Goal: Task Accomplishment & Management: Manage account settings

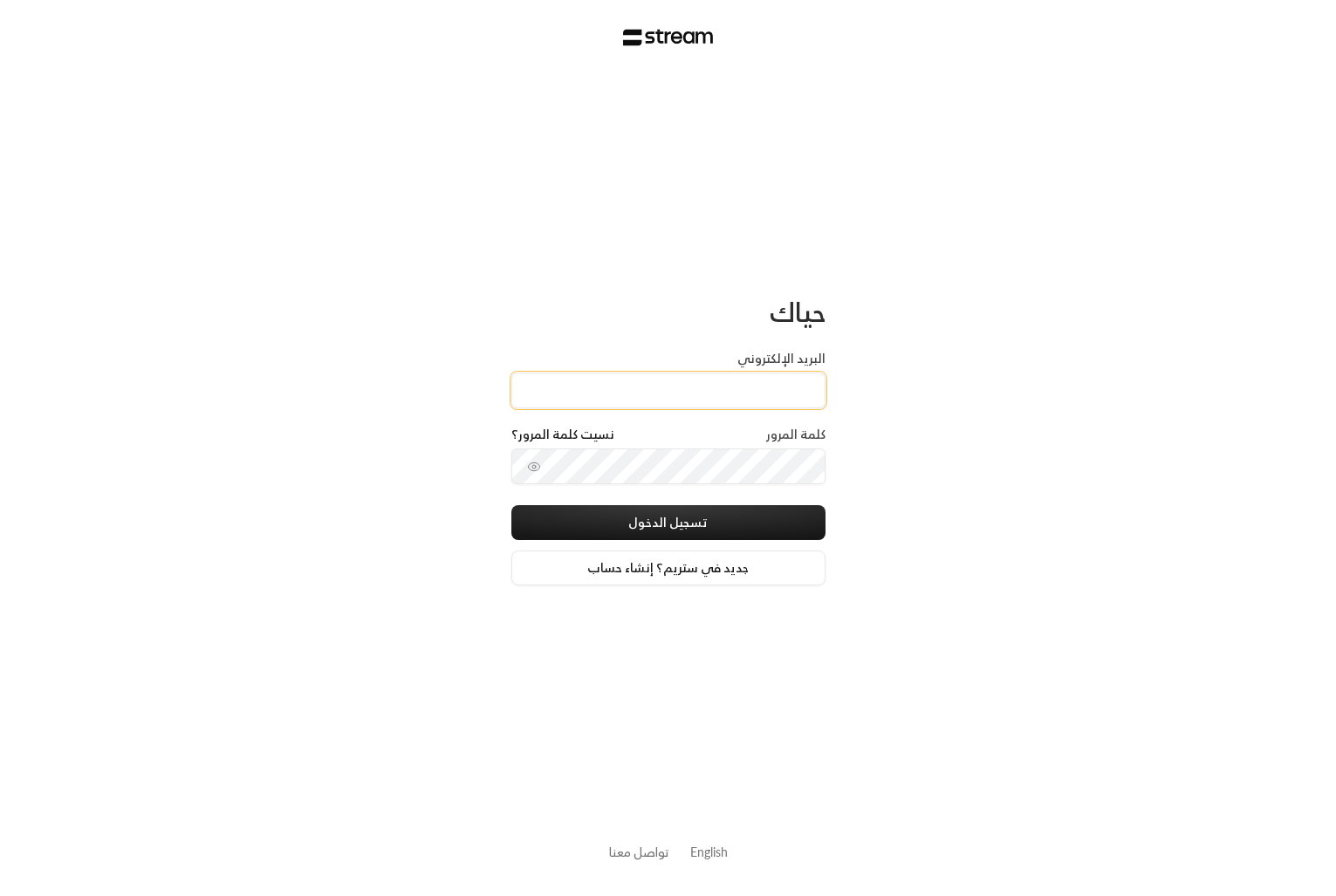
click at [725, 383] on input "البريد الإلكتروني" at bounding box center [668, 390] width 314 height 36
type input "[PERSON_NAME][EMAIL_ADDRESS][DOMAIN_NAME]"
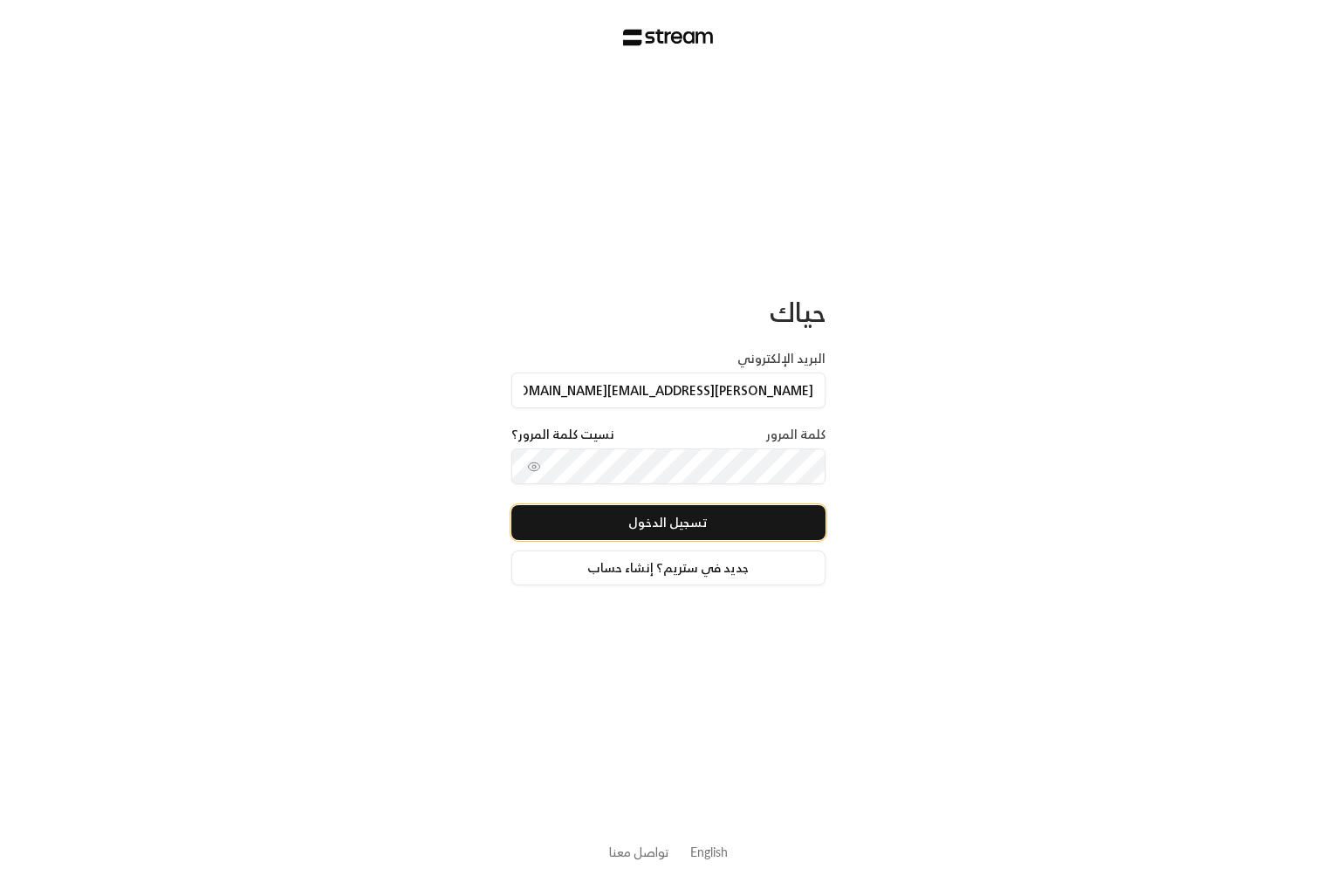
click at [682, 520] on button "تسجيل الدخول" at bounding box center [668, 523] width 314 height 35
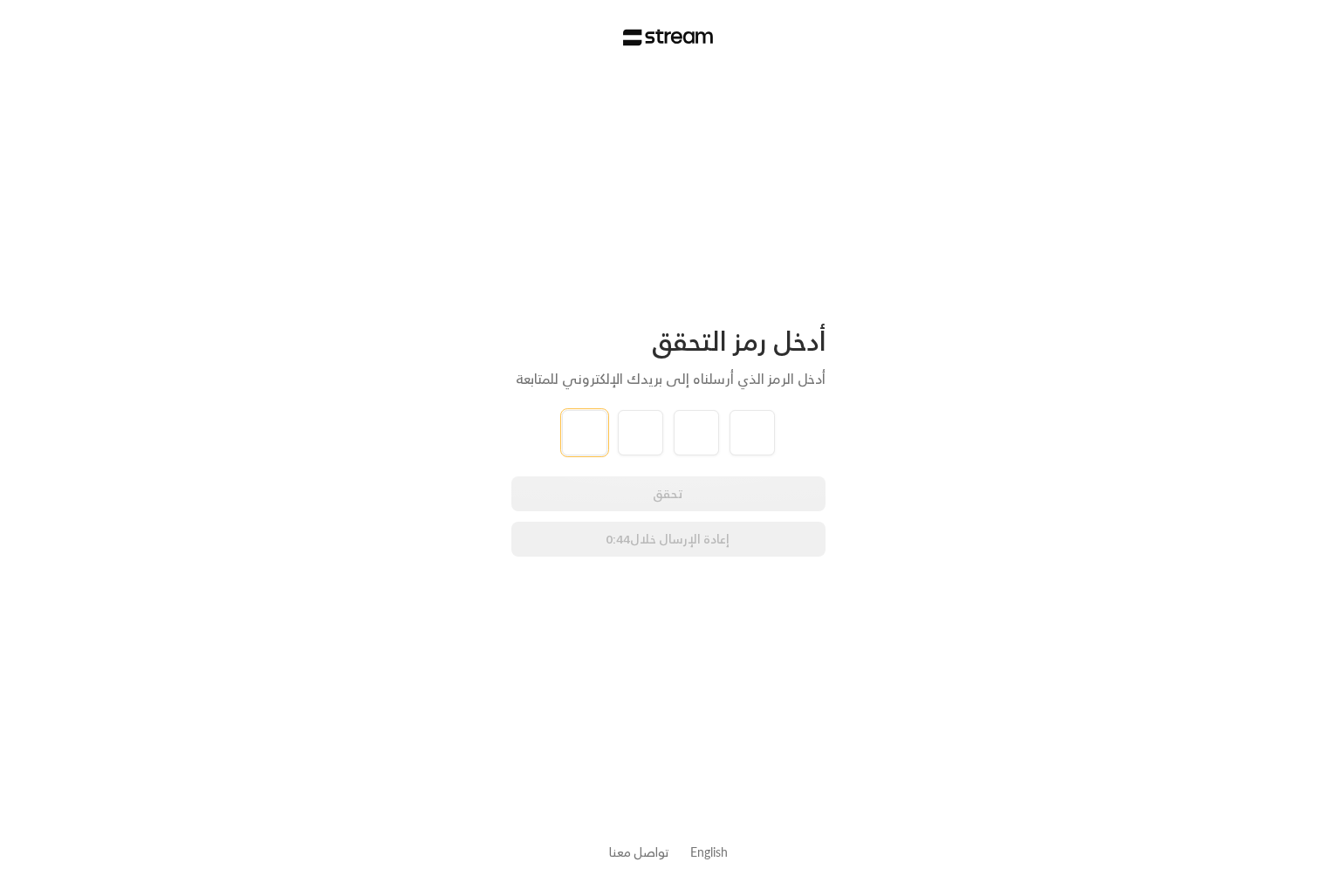
type input "8"
type input "1"
type input "0"
type input "7"
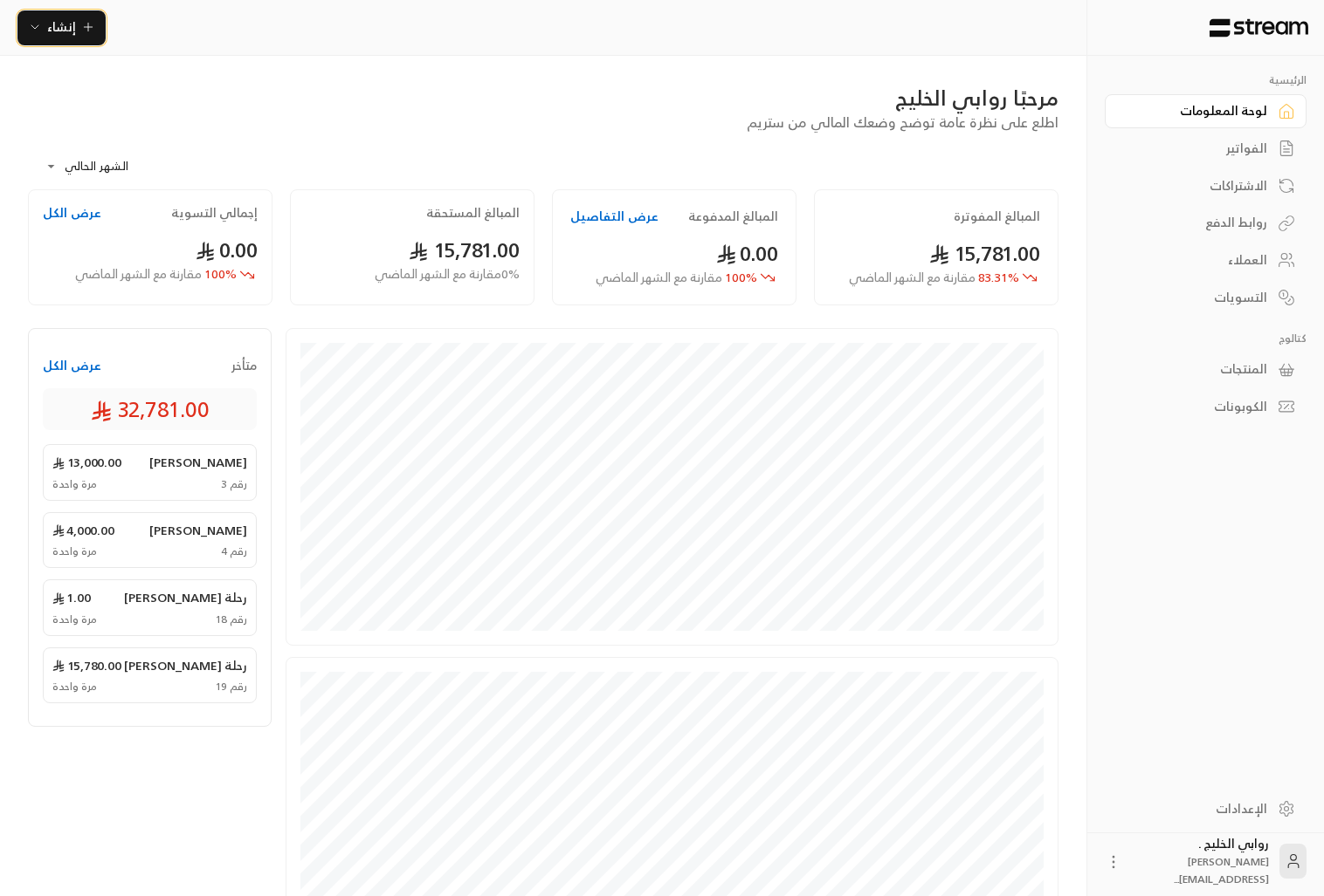
click at [34, 29] on icon "button" at bounding box center [34, 27] width 7 height 4
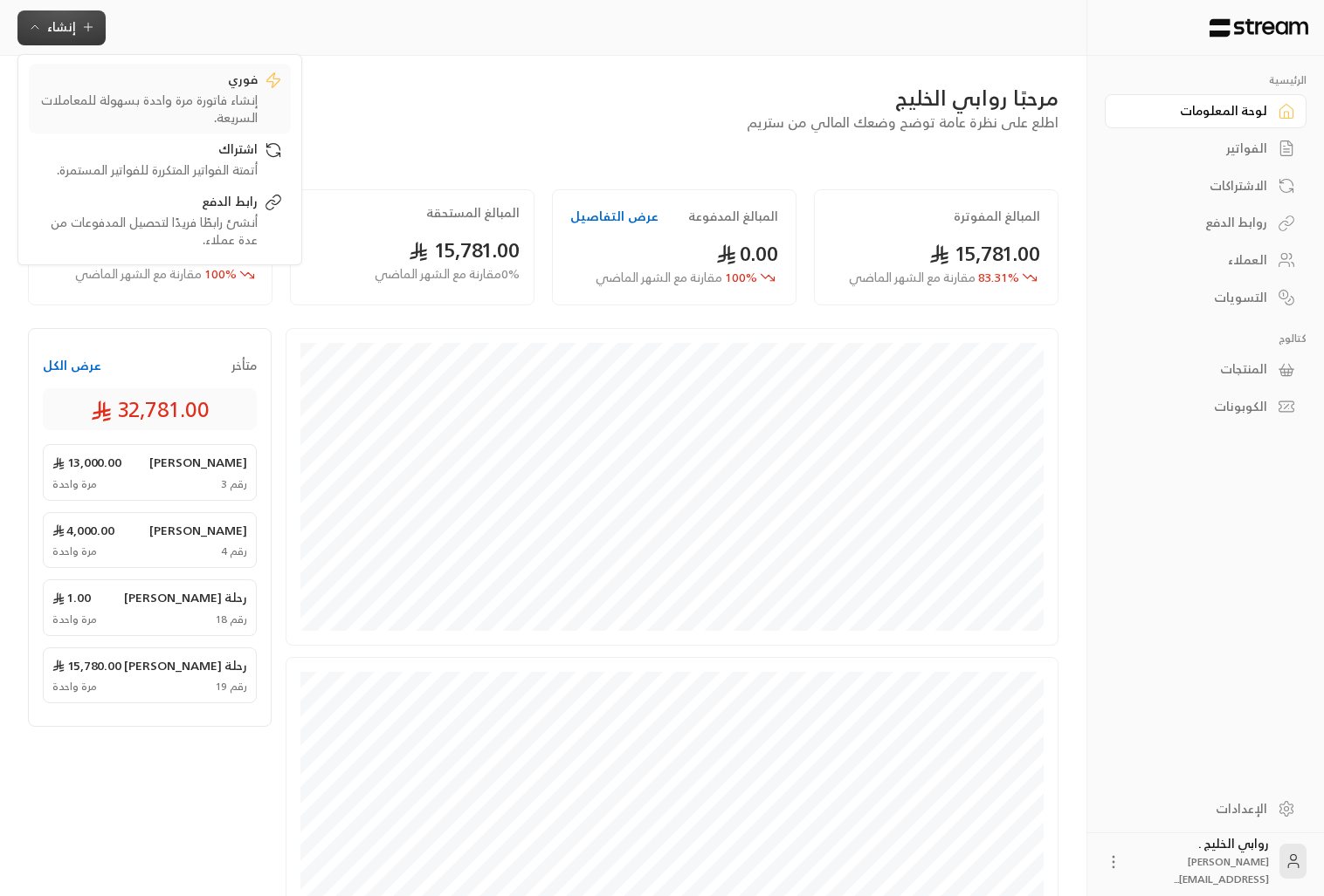
click at [152, 99] on div "إنشاء فاتورة مرة واحدة بسهولة للمعاملات السريعة." at bounding box center [148, 109] width 220 height 35
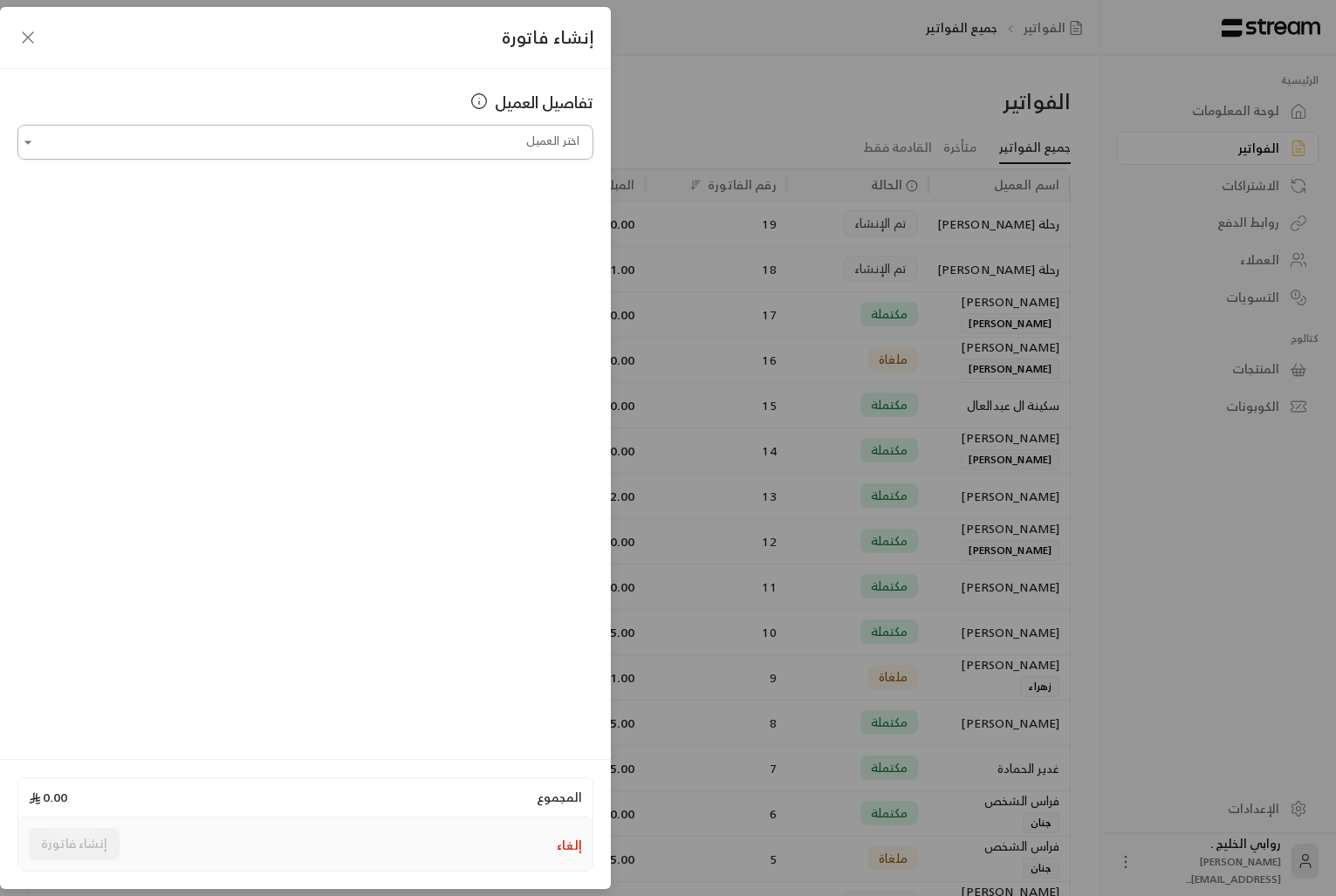
click at [449, 149] on input "اختر العميل" at bounding box center [305, 142] width 576 height 30
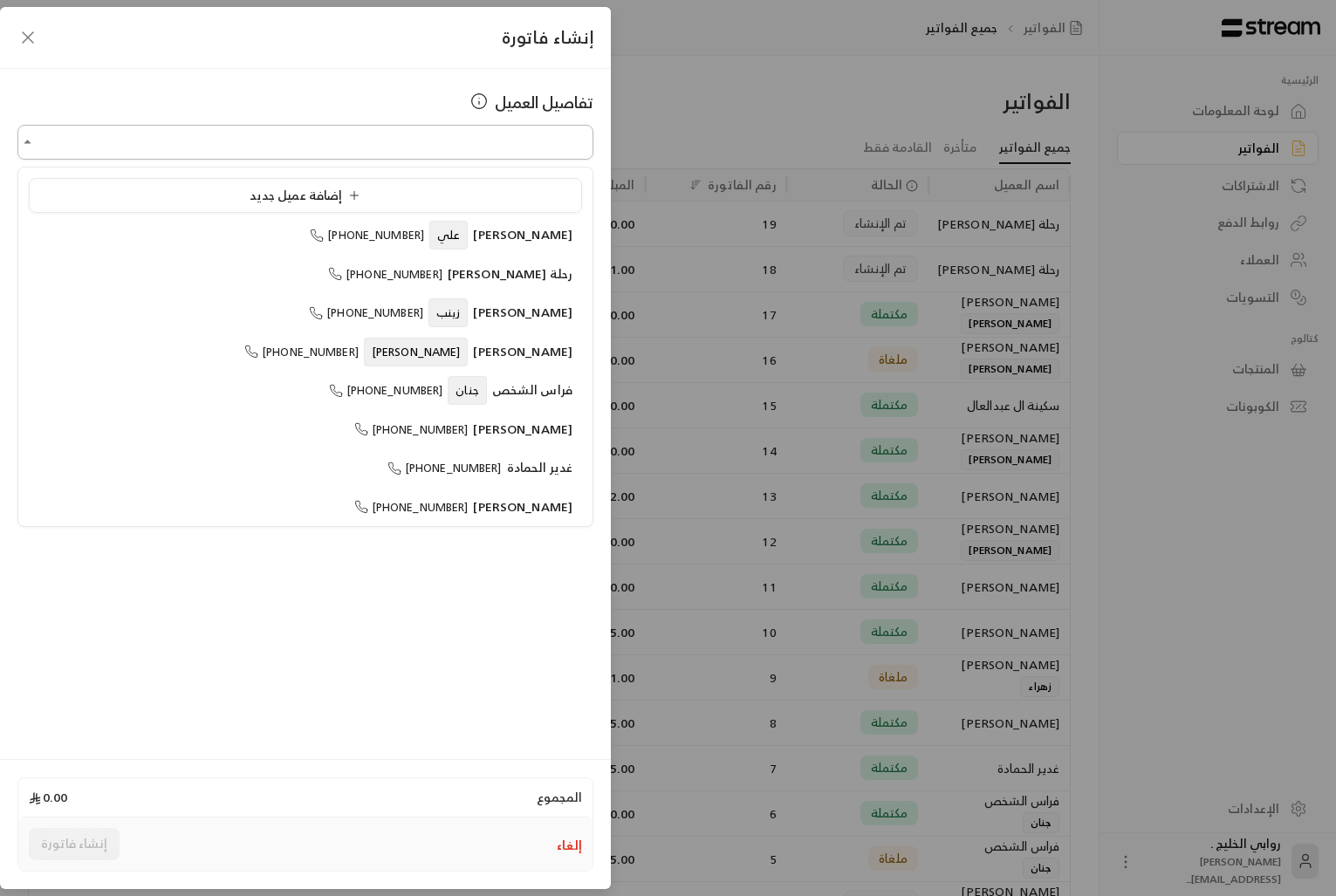
type input "*"
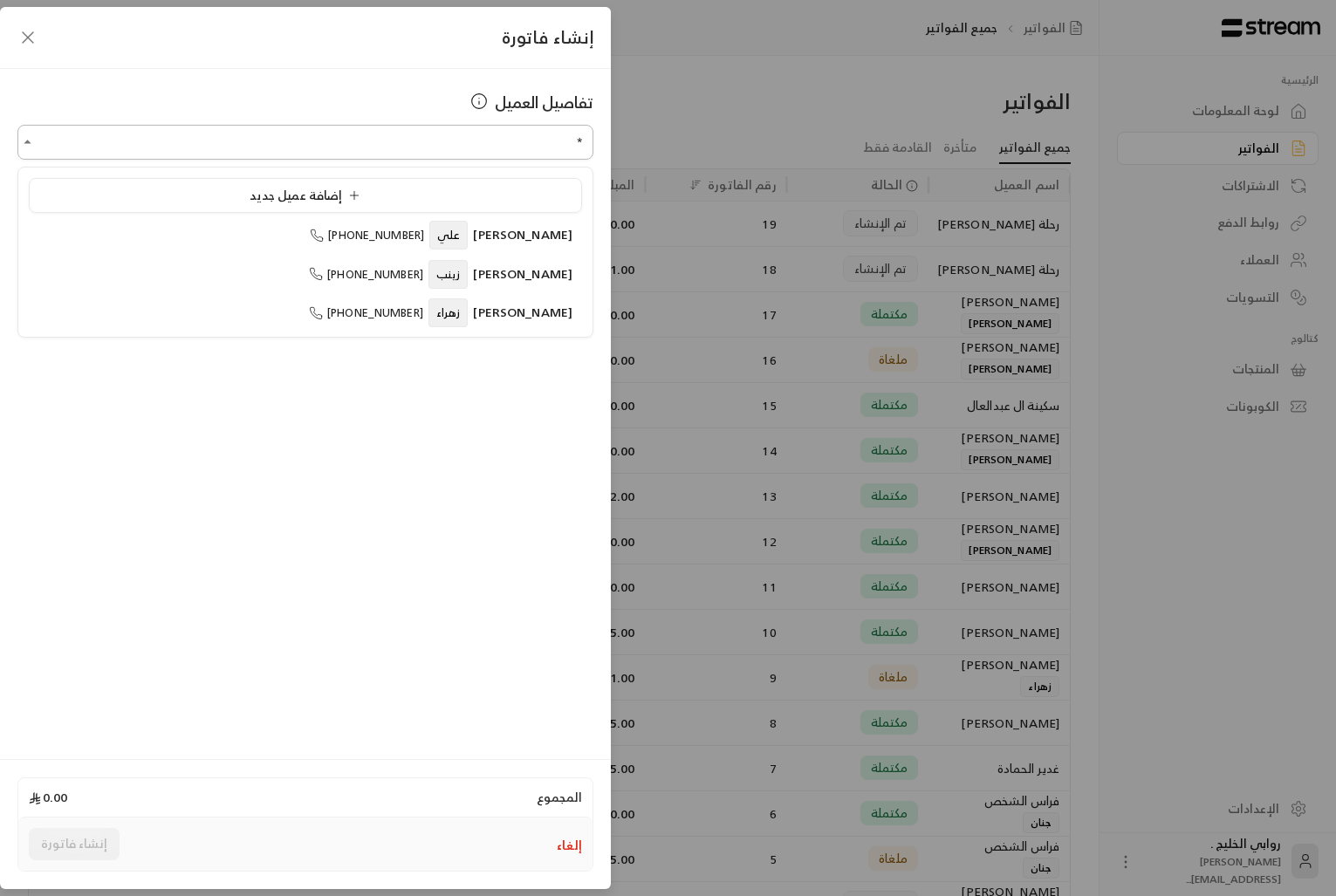
type input "**"
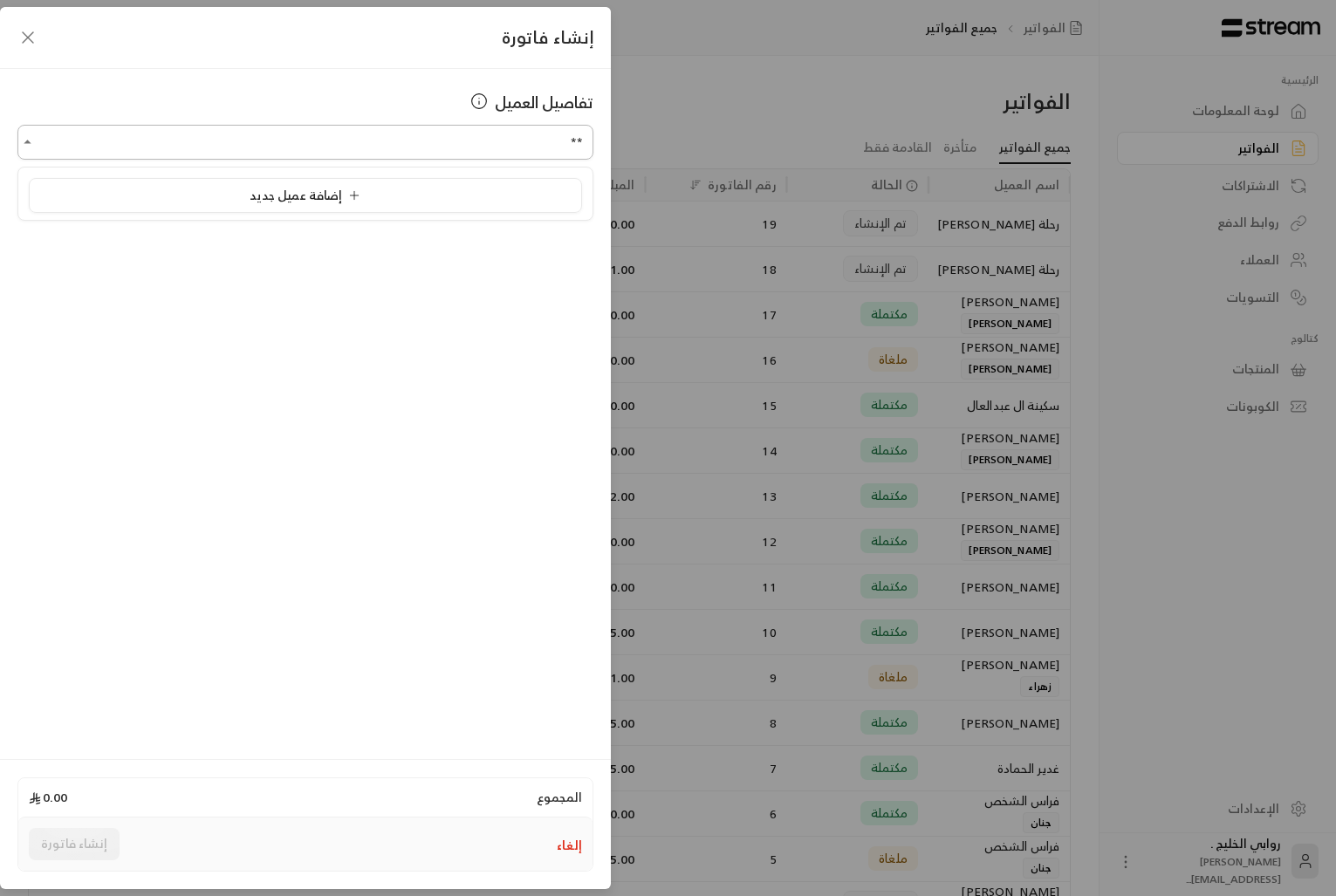
click at [269, 153] on input "**" at bounding box center [305, 142] width 576 height 30
click at [294, 227] on div "رحلة [PERSON_NAME] [PHONE_NUMBER]" at bounding box center [306, 235] width 534 height 18
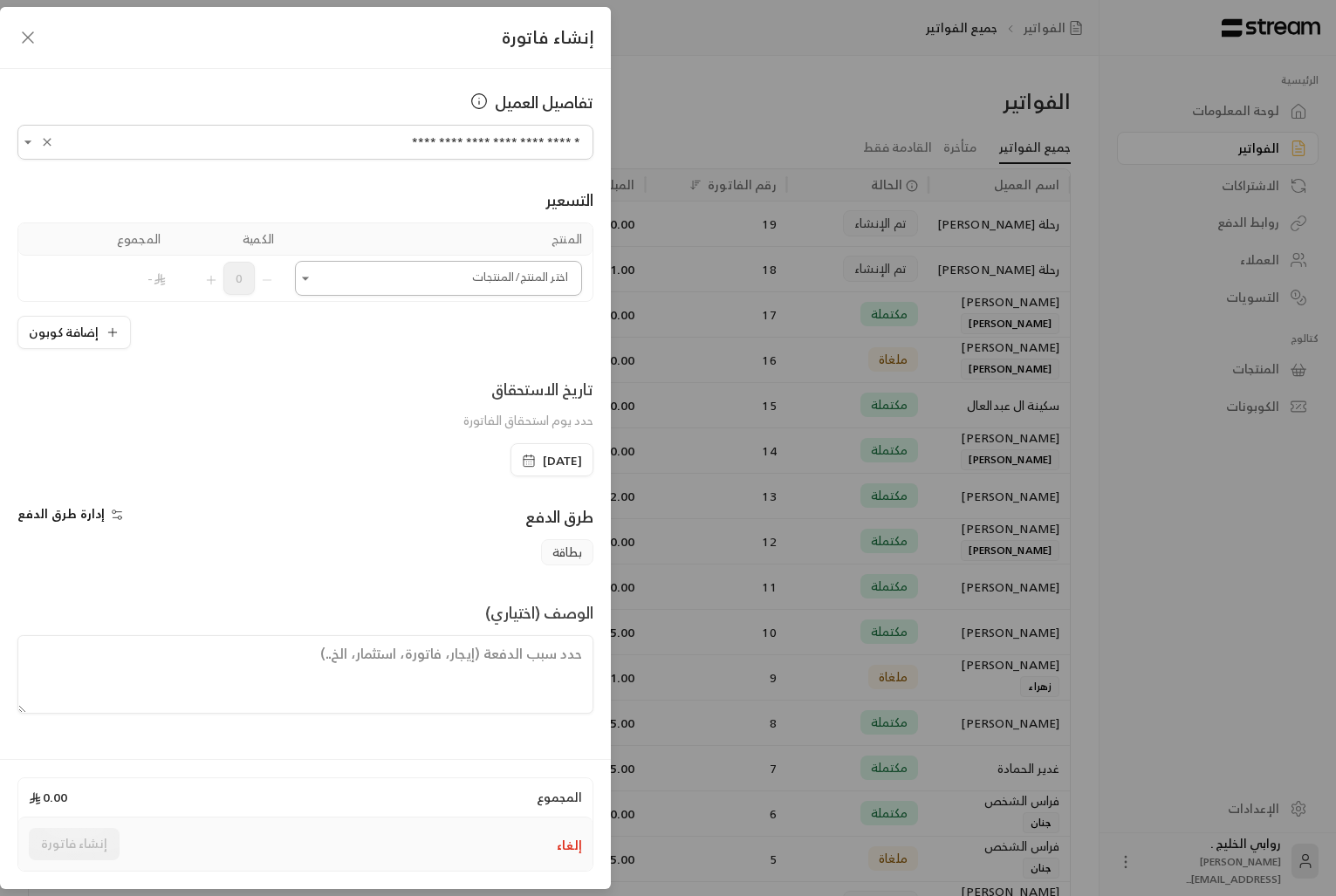
type input "**********"
click at [381, 286] on input "اختر العميل" at bounding box center [438, 278] width 287 height 30
click at [435, 387] on li "رحلة [PERSON_NAME]" at bounding box center [438, 397] width 264 height 34
type input "***"
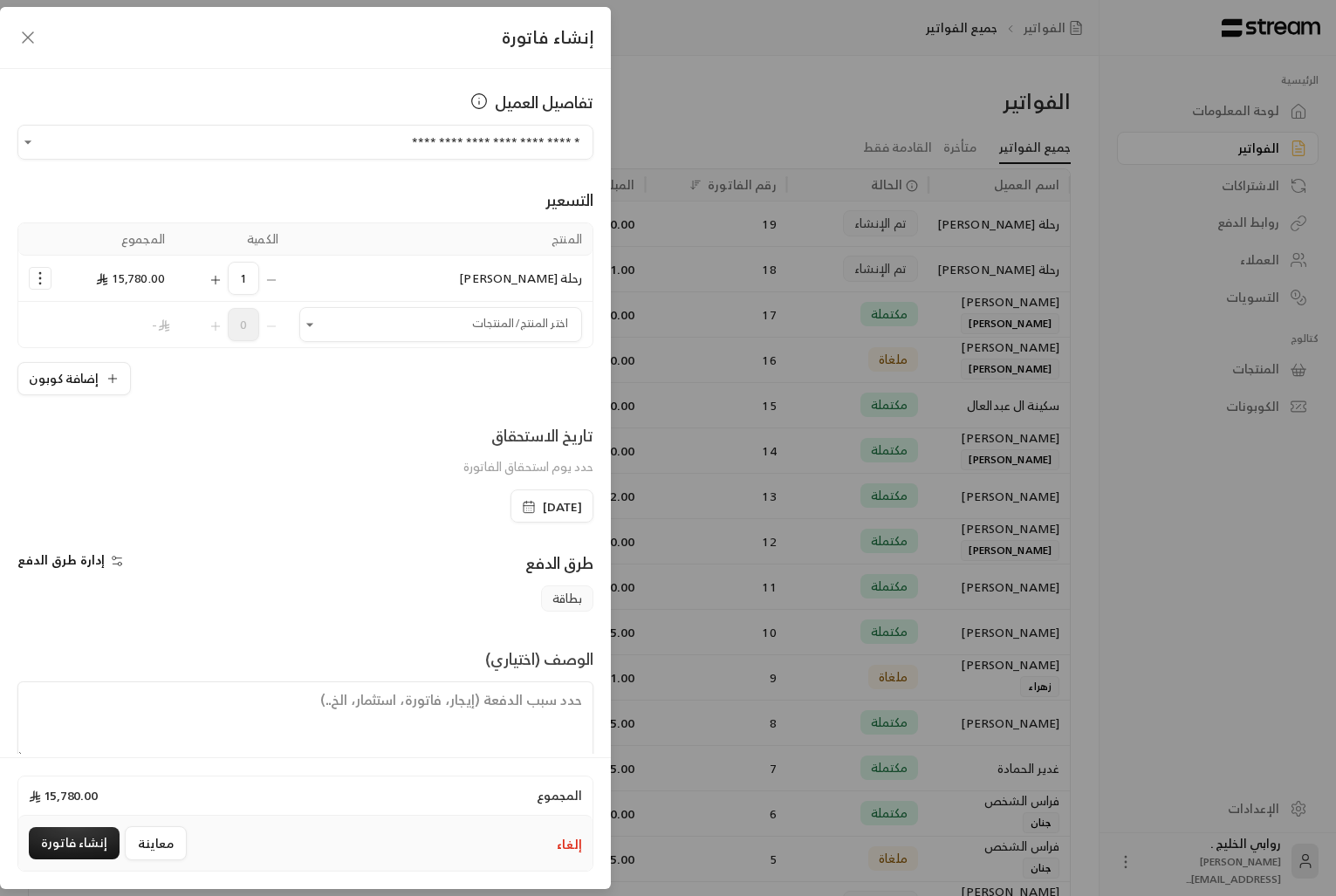
click at [290, 705] on textarea at bounding box center [305, 720] width 576 height 79
type textarea "رحلة ال[PERSON_NAME] الى [GEOGRAPHIC_DATA] ٢٠٢٥"
click at [53, 853] on button "إنشاء فاتورة" at bounding box center [74, 843] width 90 height 32
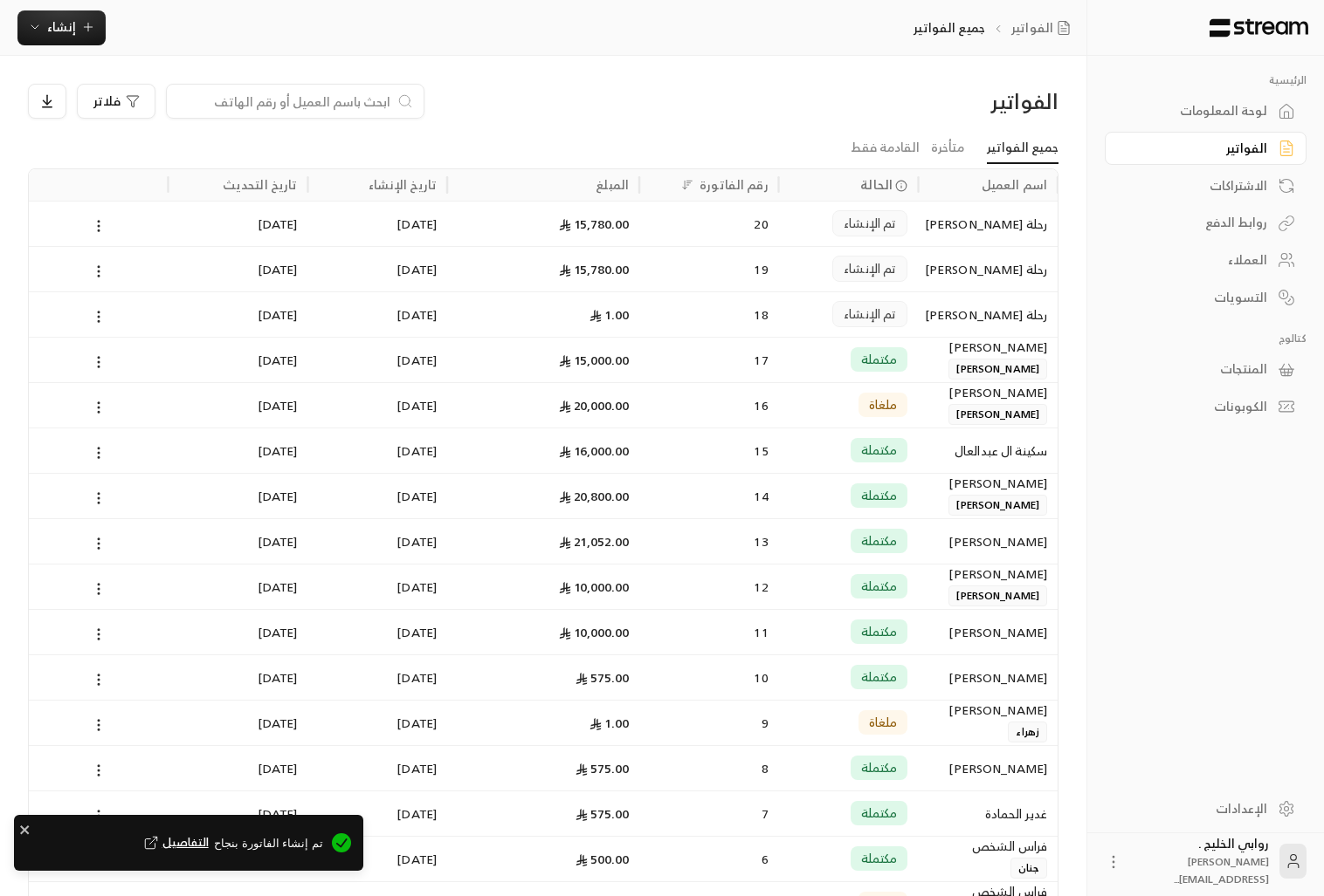
click at [110, 255] on div at bounding box center [98, 269] width 119 height 45
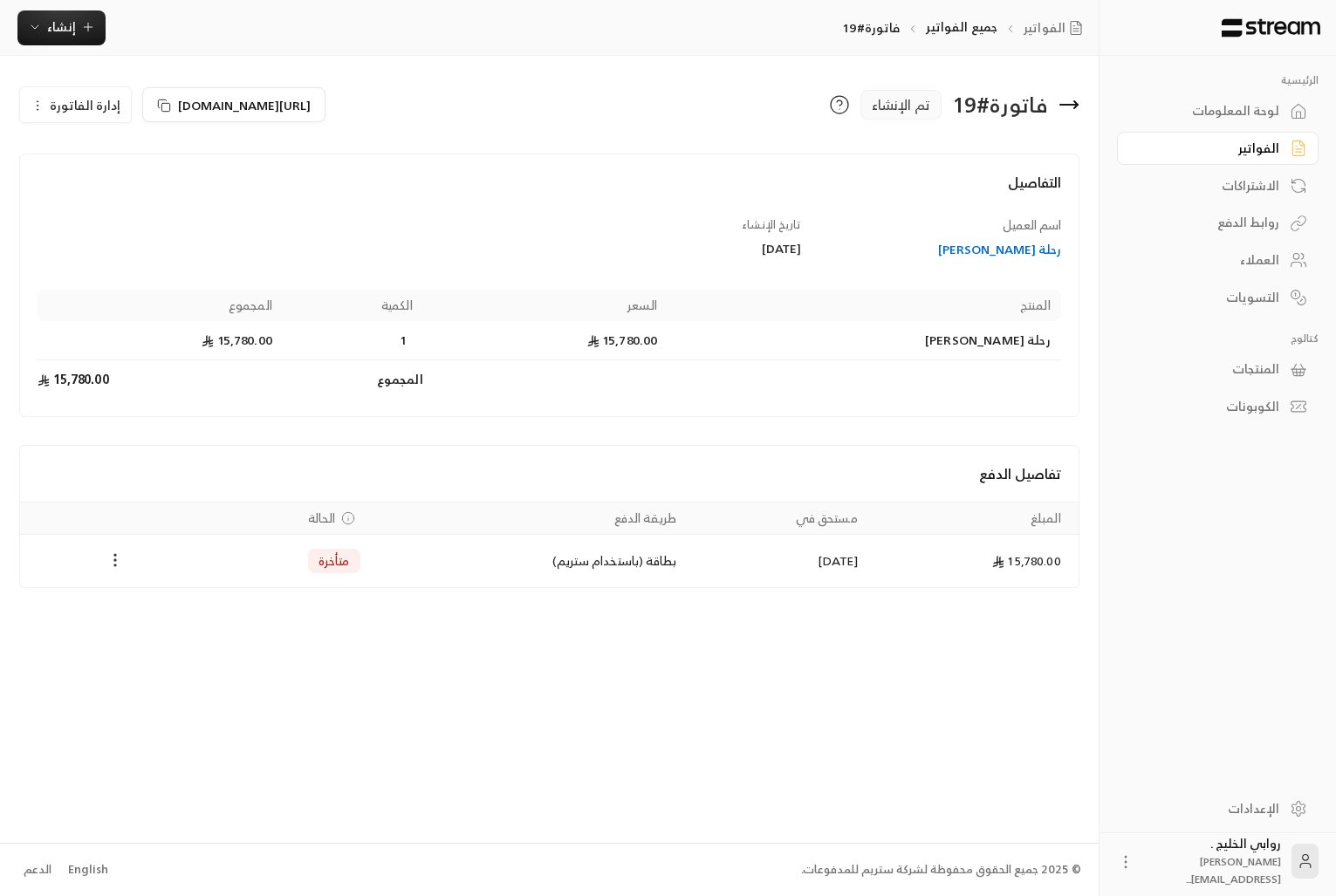
click at [114, 566] on icon "Payments" at bounding box center [116, 561] width 17 height 17
click at [38, 103] on div at bounding box center [668, 448] width 1336 height 896
click at [38, 103] on icon "button" at bounding box center [37, 105] width 14 height 14
click at [51, 180] on link "إلغاء" at bounding box center [85, 188] width 108 height 31
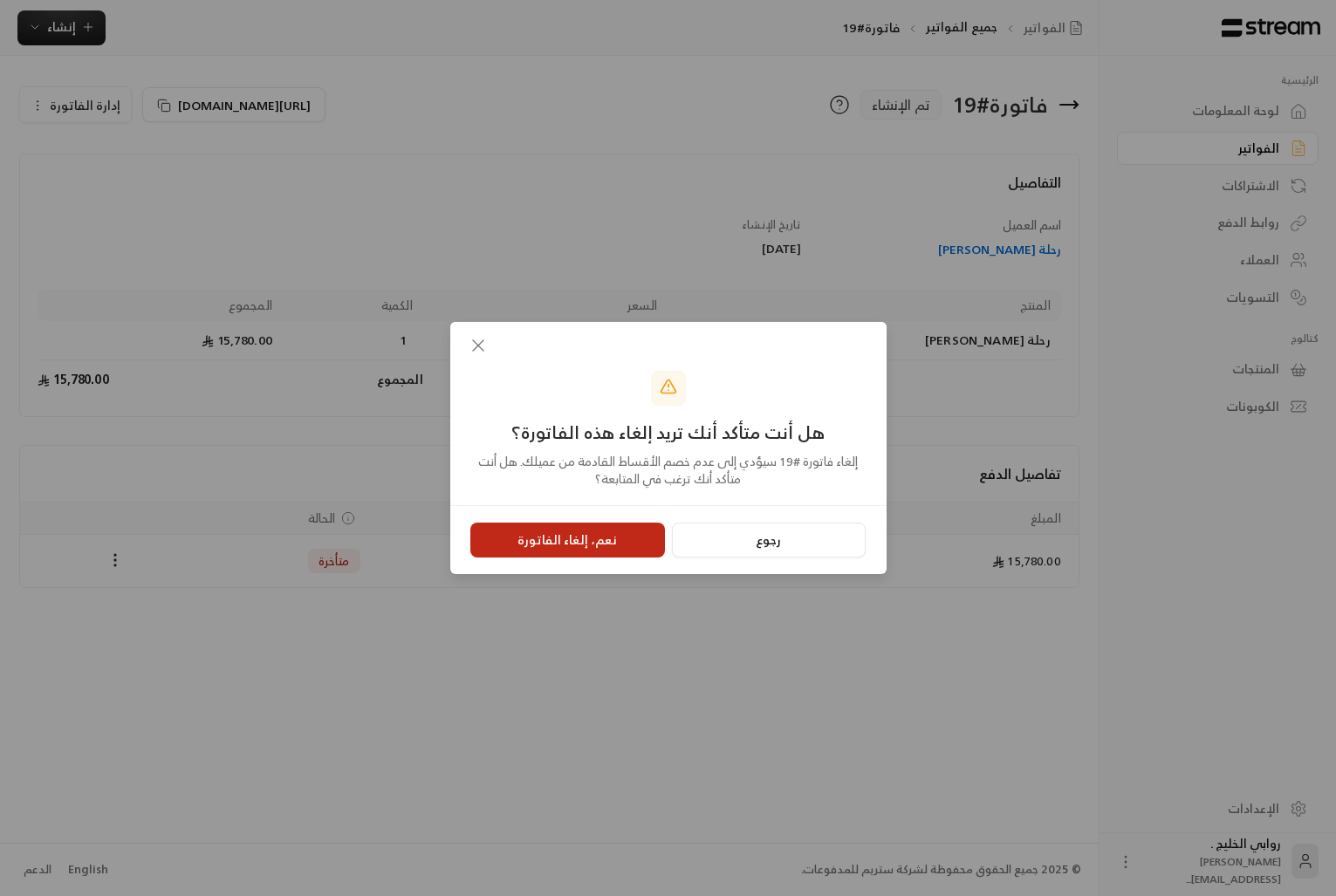
click at [491, 544] on button "نعم، إلغاء الفاتورة" at bounding box center [567, 540] width 194 height 35
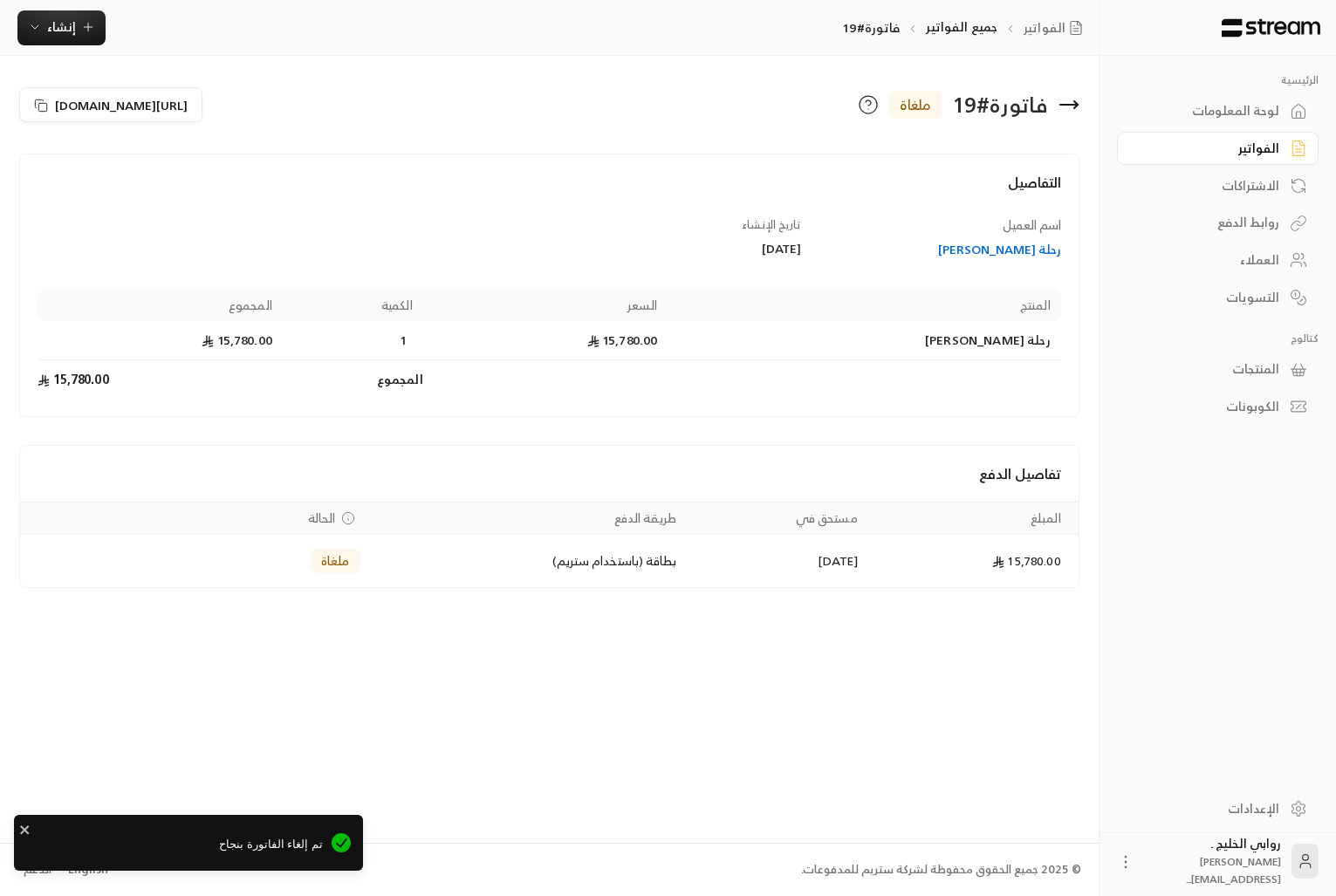
click at [1212, 143] on div "الفواتير" at bounding box center [1209, 149] width 141 height 17
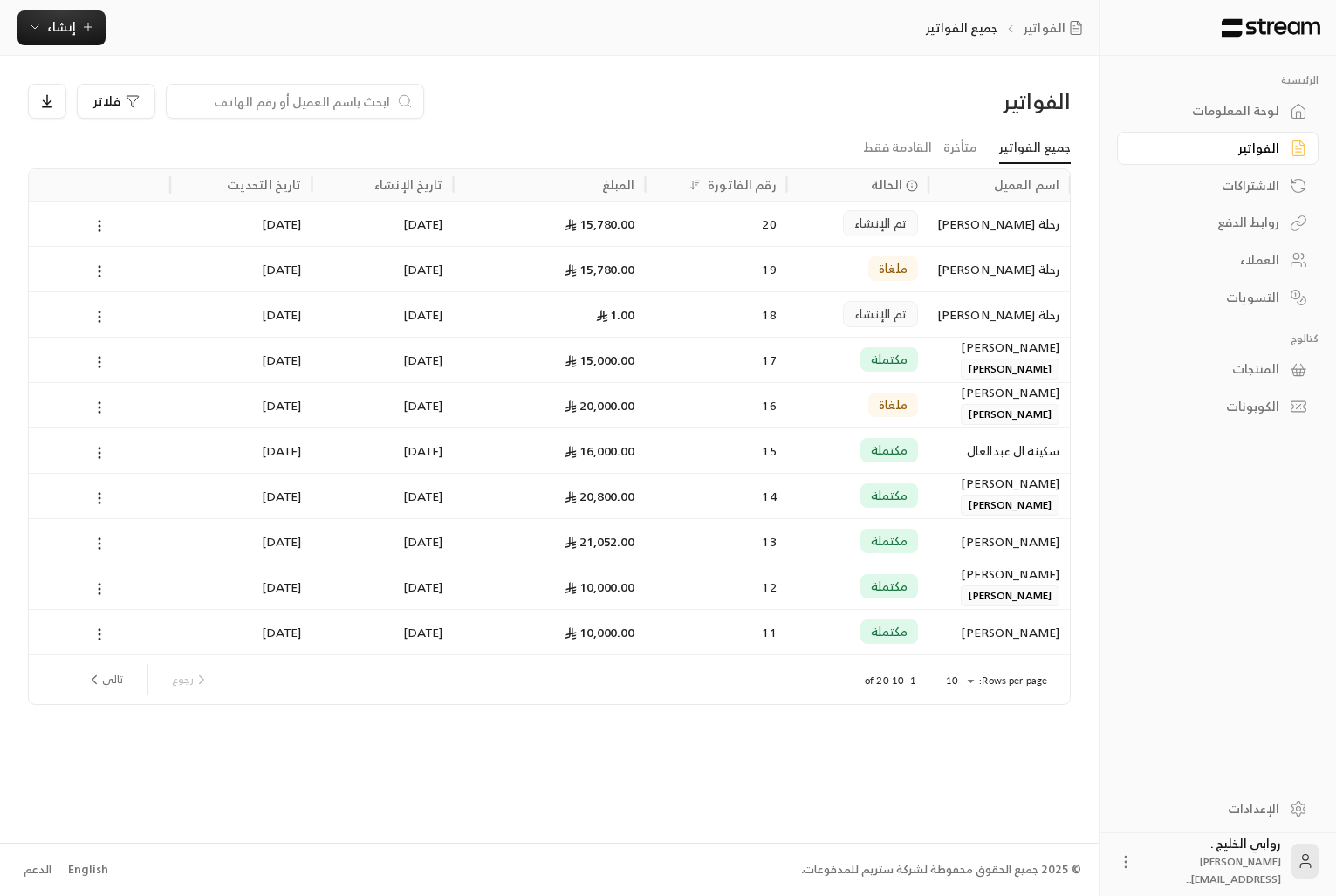
click at [91, 316] on icon at bounding box center [99, 317] width 16 height 16
click at [102, 316] on div at bounding box center [668, 448] width 1336 height 896
click at [634, 322] on div "1.00" at bounding box center [550, 314] width 192 height 46
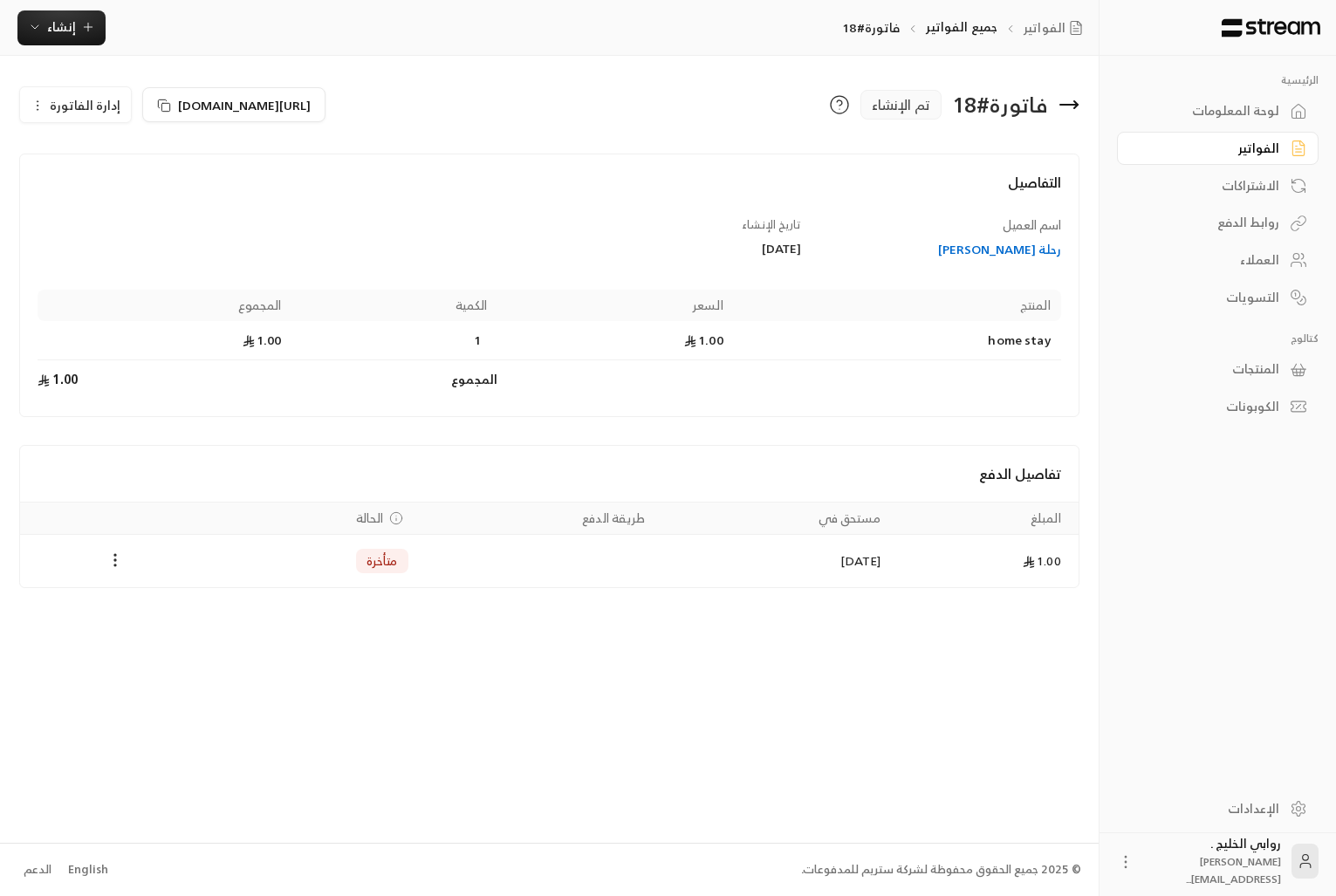
click at [73, 115] on span "إدارة الفاتورة" at bounding box center [85, 105] width 71 height 21
click at [73, 184] on link "إلغاء" at bounding box center [85, 188] width 108 height 31
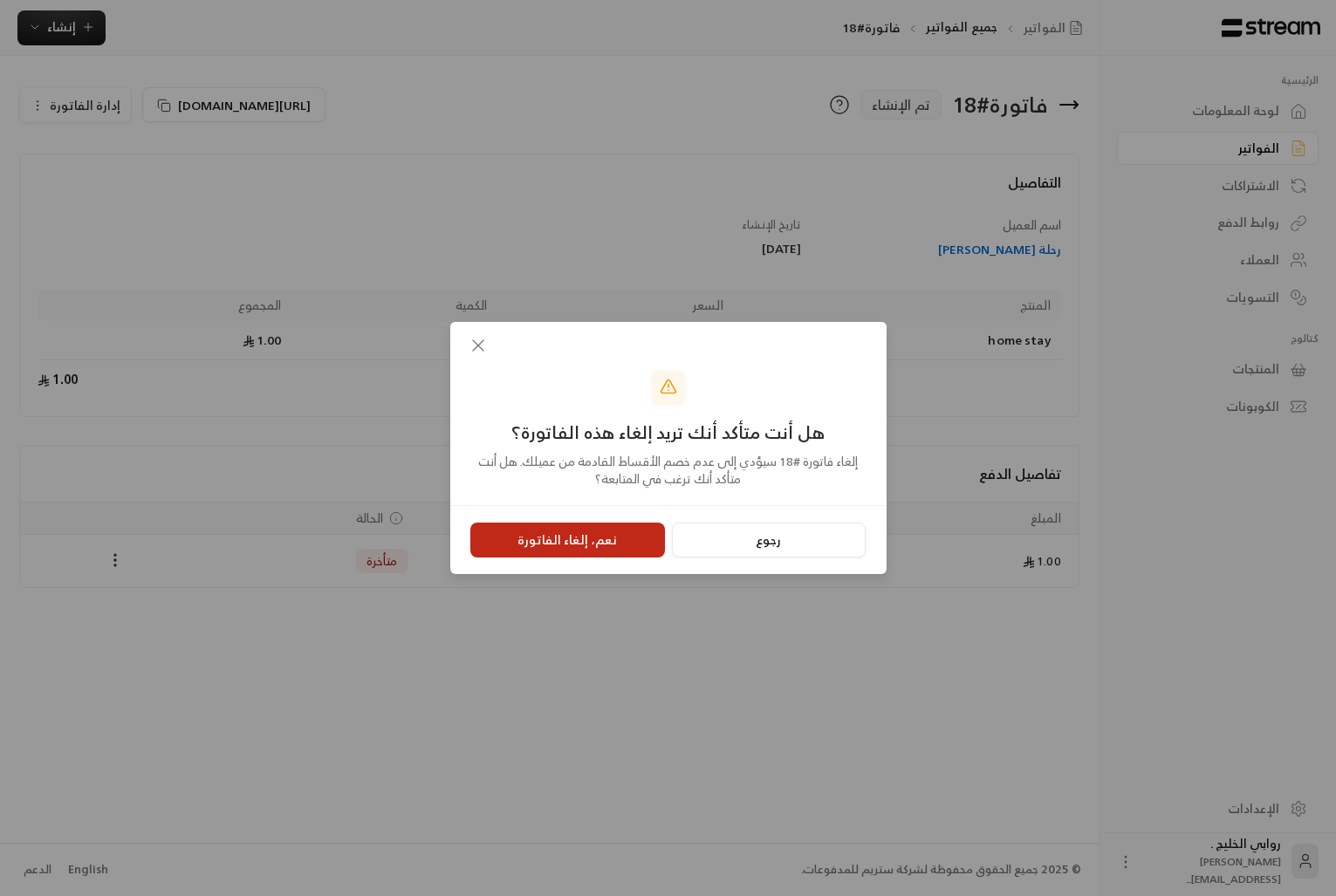
click at [535, 552] on button "نعم، إلغاء الفاتورة" at bounding box center [567, 540] width 194 height 35
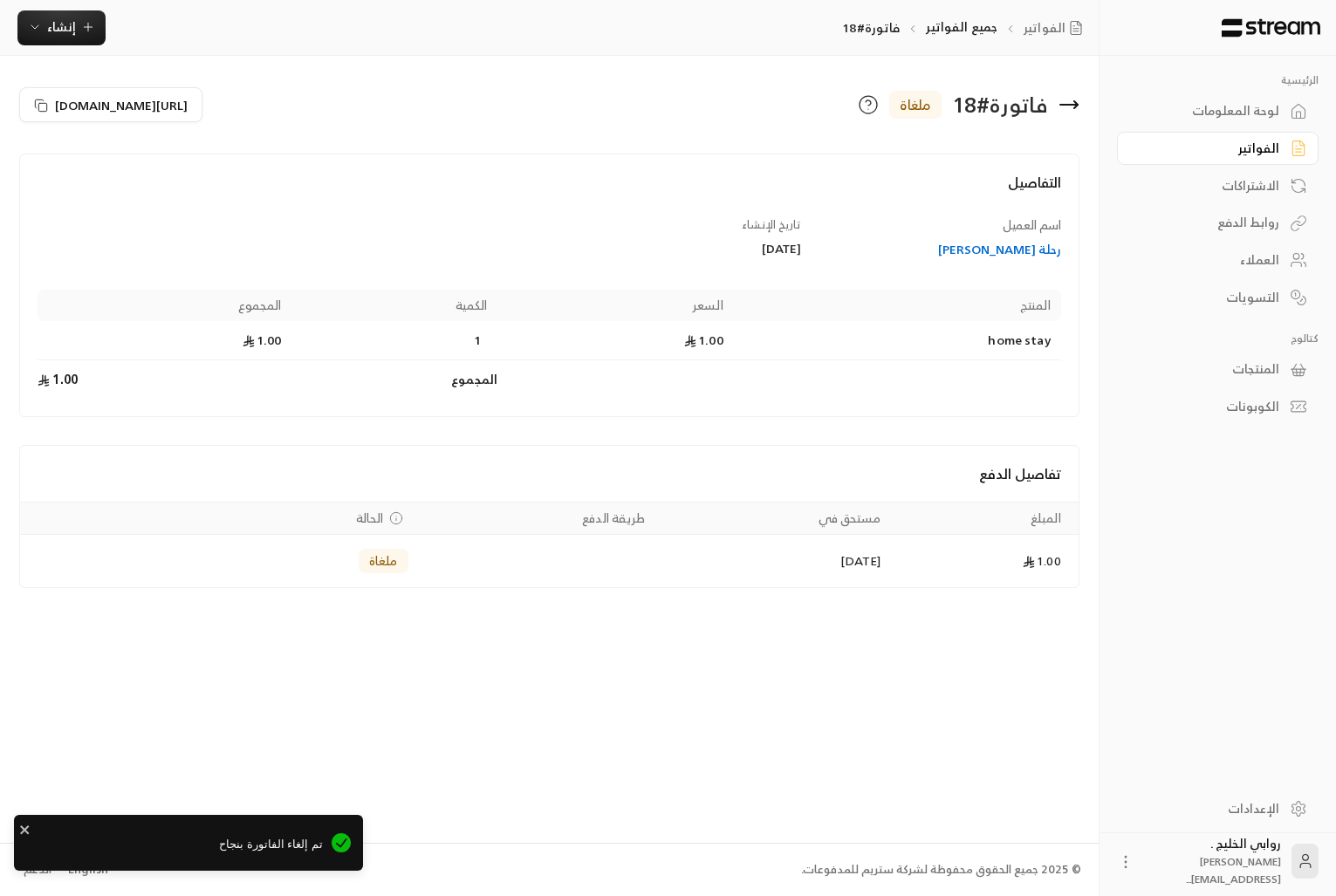
click at [1062, 102] on icon at bounding box center [1069, 105] width 21 height 21
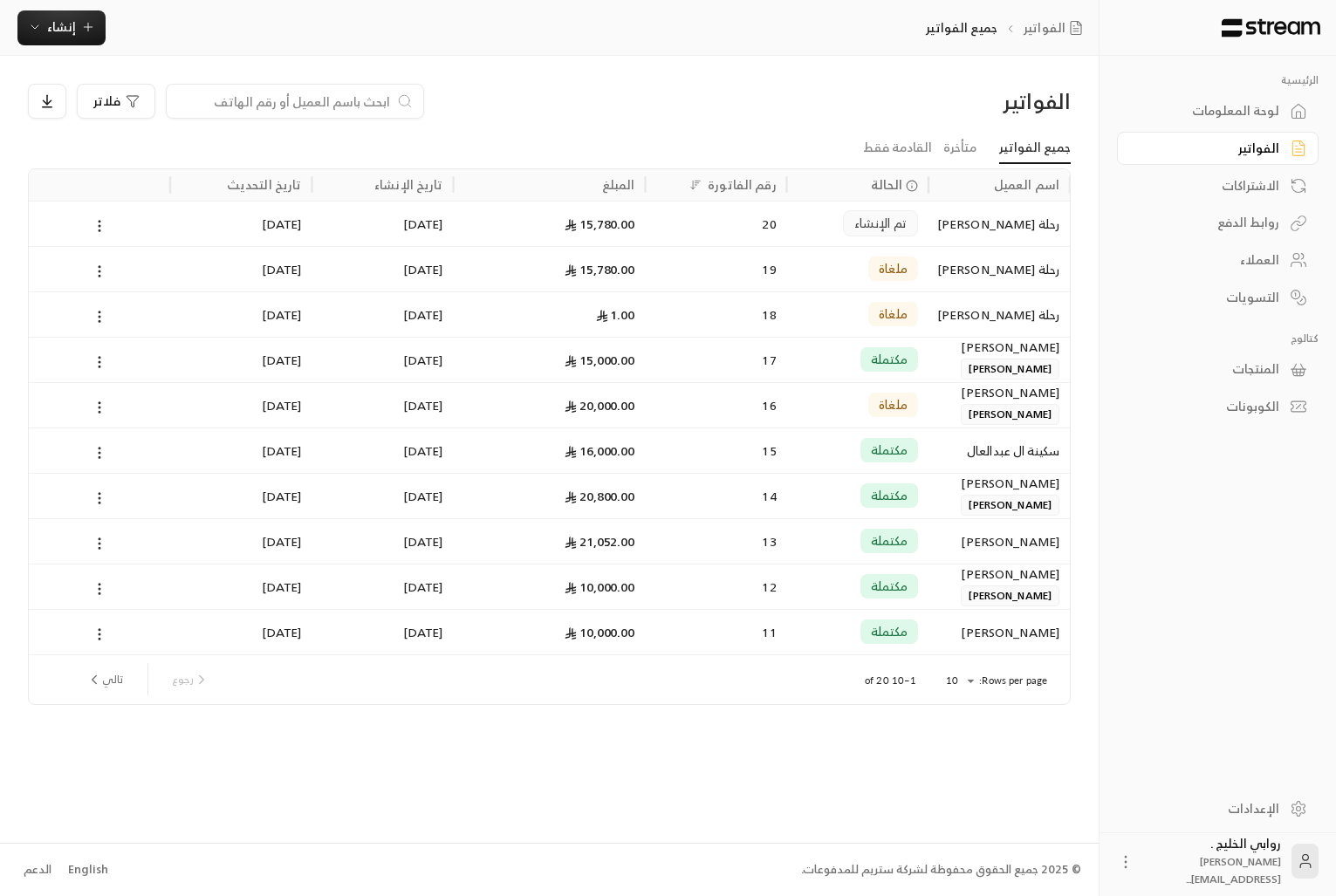
click at [114, 220] on div at bounding box center [99, 224] width 120 height 45
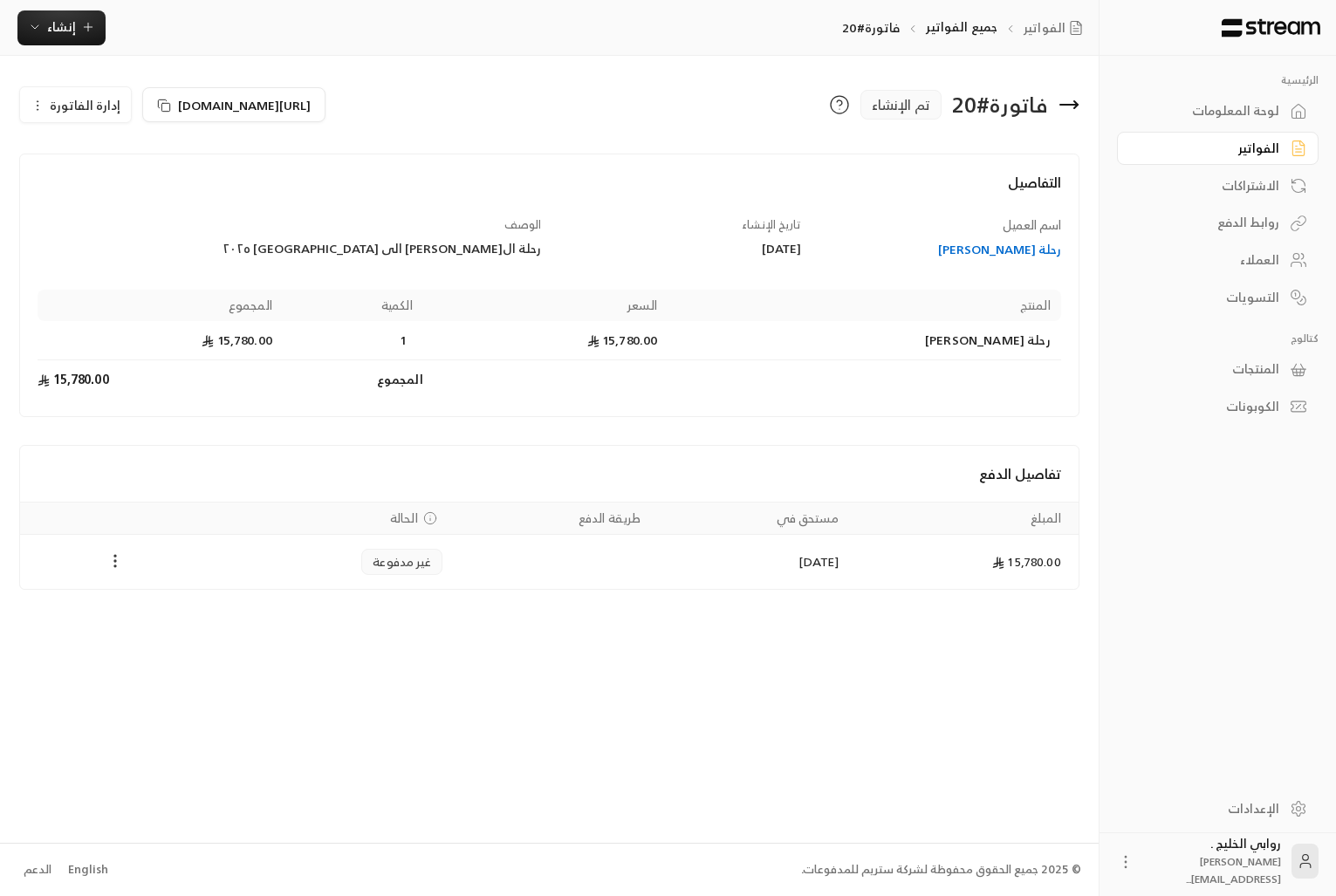
click at [116, 567] on circle "Payments" at bounding box center [117, 567] width 2 height 2
click at [136, 599] on li "تغيير الحالة الى مدفوعة" at bounding box center [181, 606] width 134 height 31
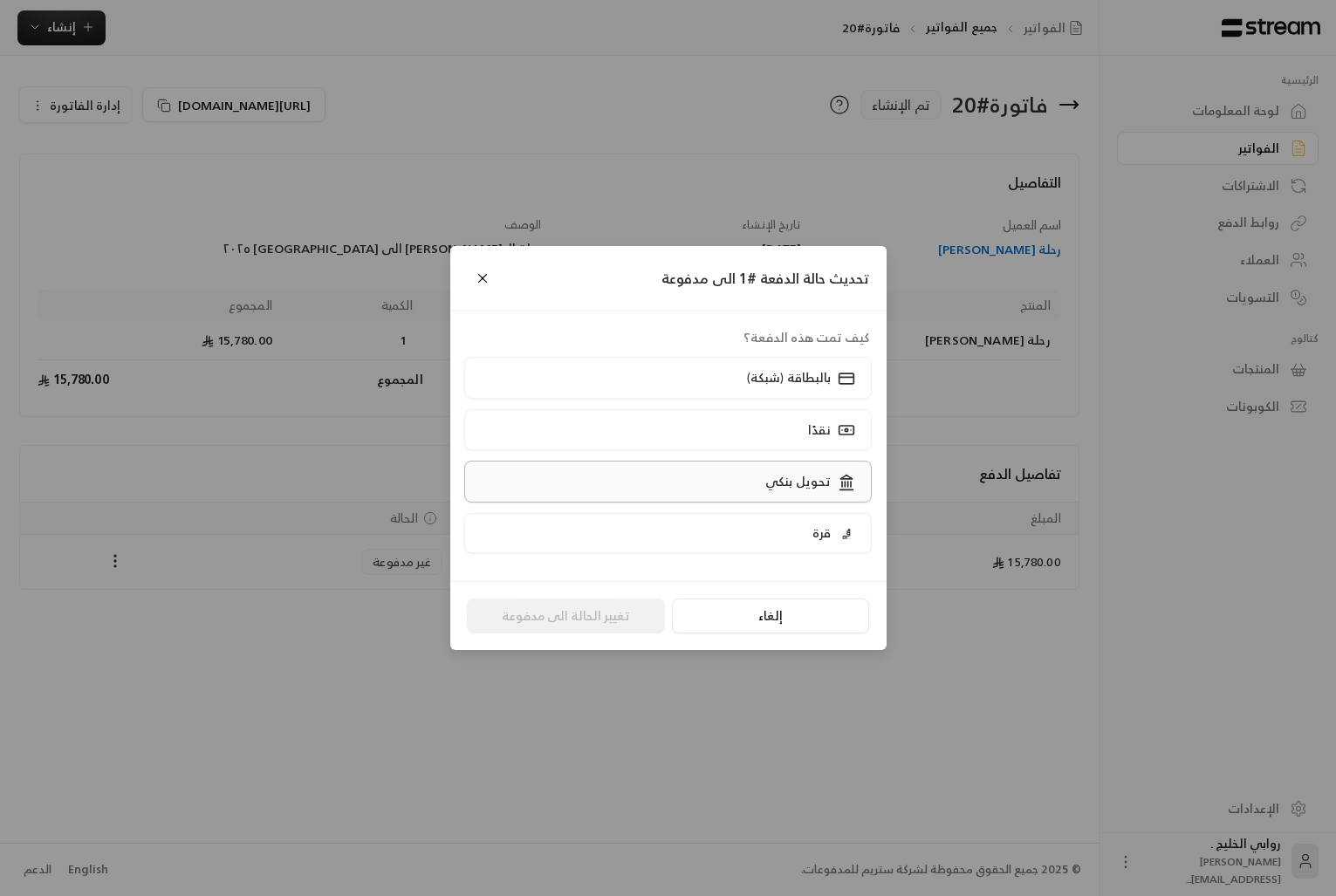
click at [687, 466] on label "تحويل بنكي" at bounding box center [668, 481] width 407 height 41
click at [628, 606] on button "تغيير الحالة الى مدفوعة" at bounding box center [565, 616] width 198 height 35
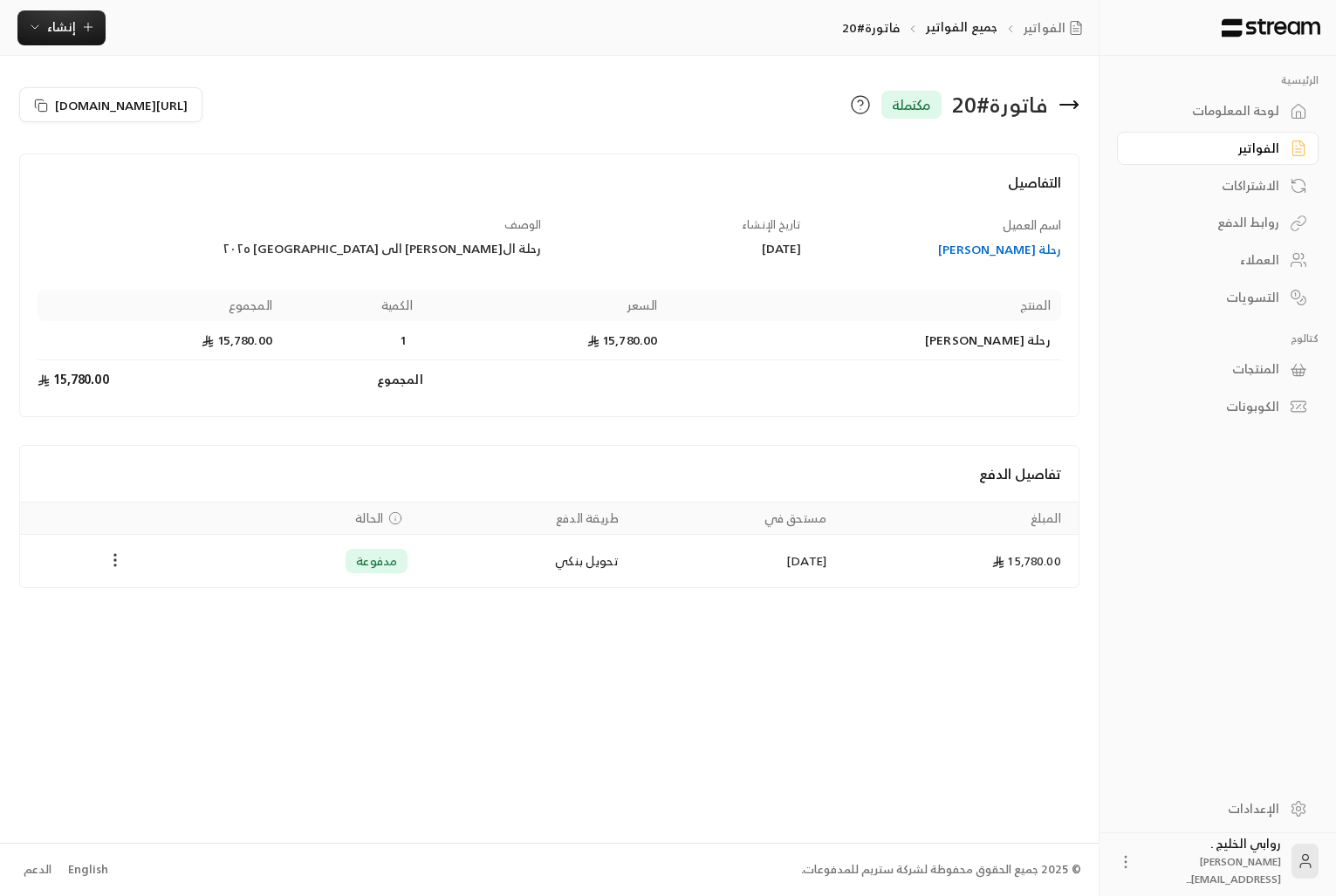
click at [120, 567] on icon "Payments" at bounding box center [116, 561] width 17 height 17
click at [127, 595] on li "تحميل الفاتورة" at bounding box center [158, 605] width 89 height 31
